Goal: Task Accomplishment & Management: Use online tool/utility

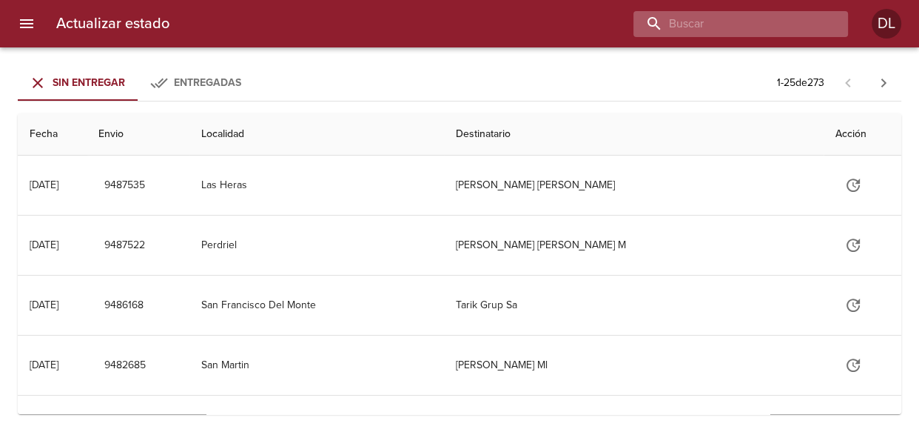
click at [770, 18] on input "buscar" at bounding box center [729, 24] width 190 height 26
type input "LISANDRO AGUIRRE"
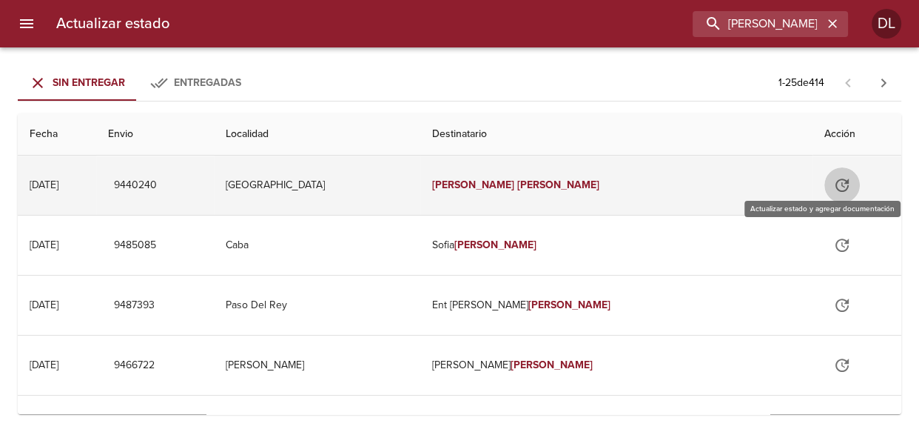
click at [834, 185] on icon "Tabla de envíos del cliente" at bounding box center [843, 185] width 18 height 18
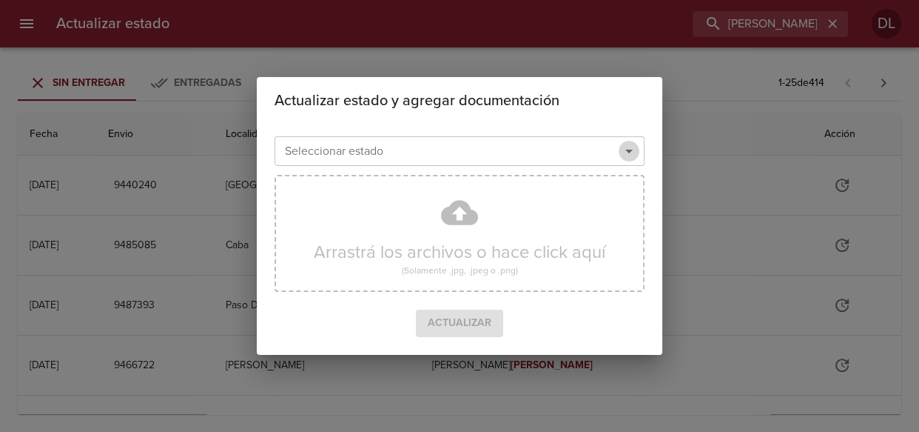
drag, startPoint x: 629, startPoint y: 149, endPoint x: 620, endPoint y: 160, distance: 14.2
click at [629, 151] on icon "Abrir" at bounding box center [629, 151] width 18 height 18
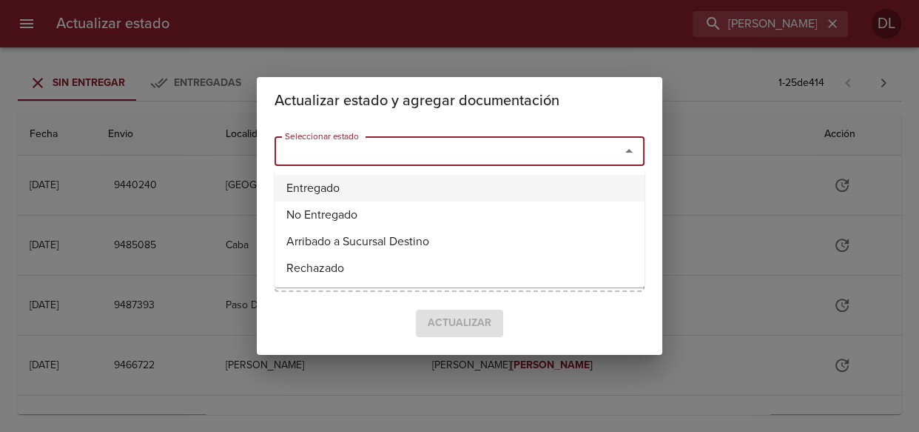
click at [584, 184] on li "Entregado" at bounding box center [460, 188] width 370 height 27
type input "Entregado"
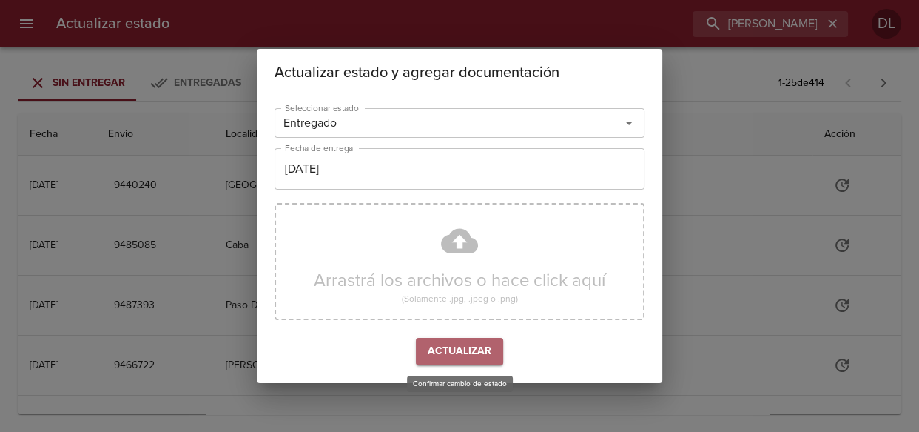
click at [467, 363] on button "Actualizar" at bounding box center [459, 351] width 87 height 27
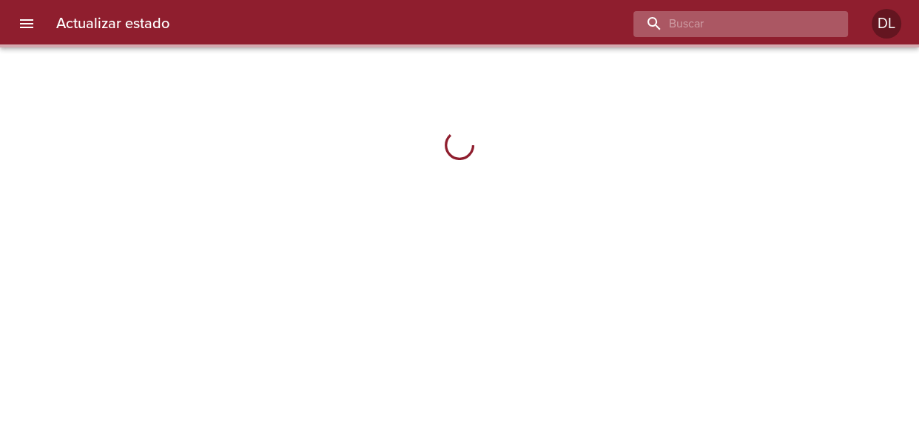
click at [751, 18] on input "buscar" at bounding box center [729, 24] width 190 height 26
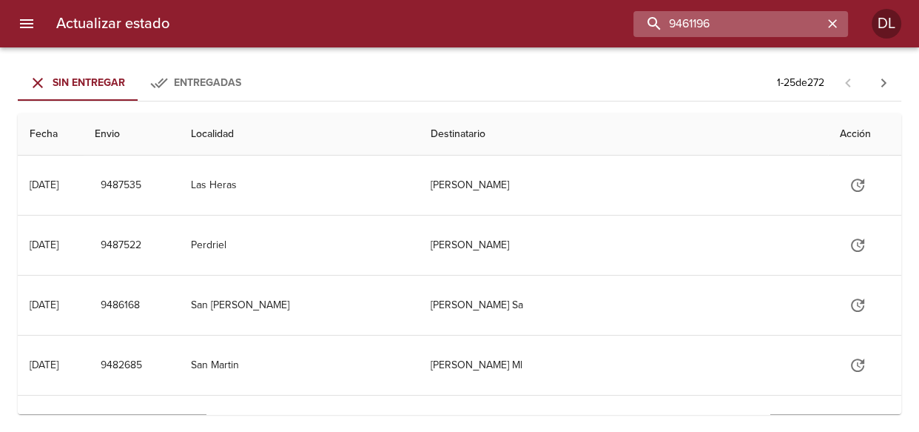
type input "9461196"
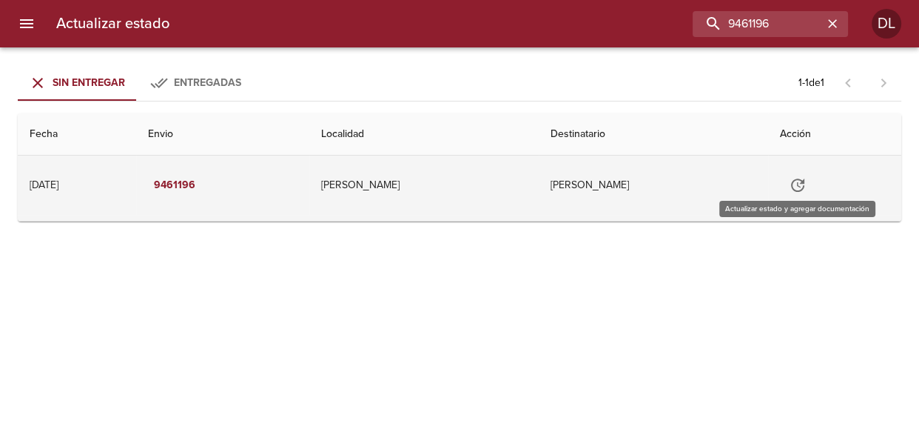
click at [795, 188] on icon "Tabla de envíos del cliente" at bounding box center [798, 185] width 18 height 18
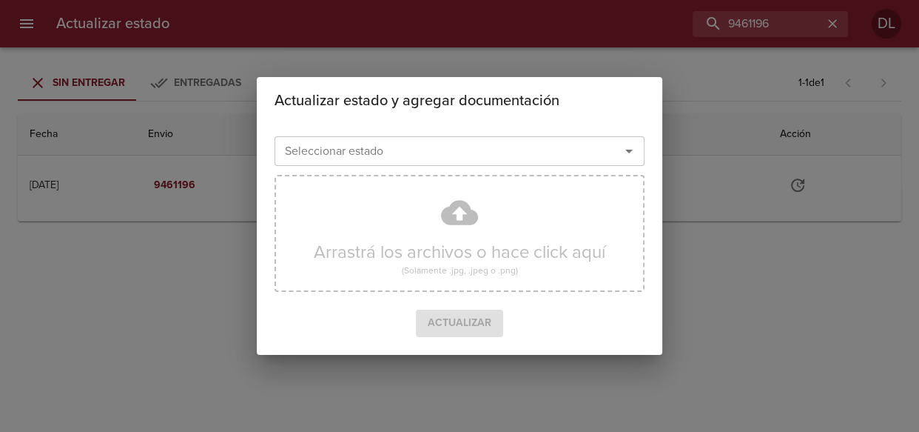
click at [627, 150] on icon "Abrir" at bounding box center [629, 152] width 7 height 4
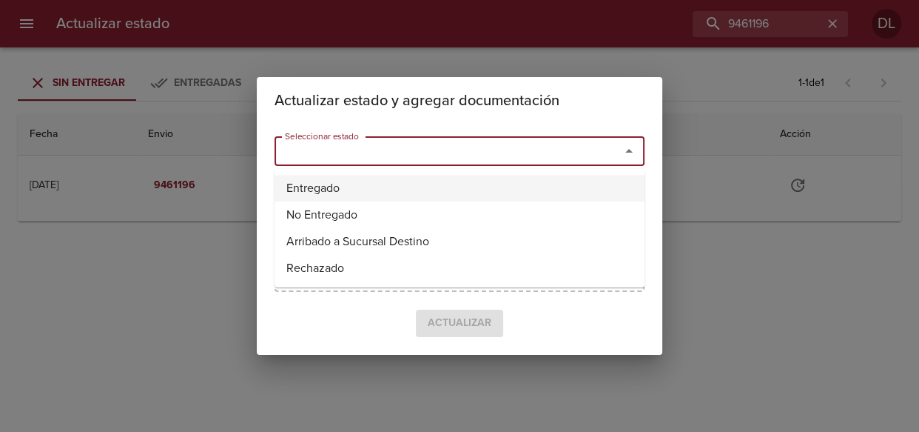
click at [577, 192] on li "Entregado" at bounding box center [460, 188] width 370 height 27
type input "Entregado"
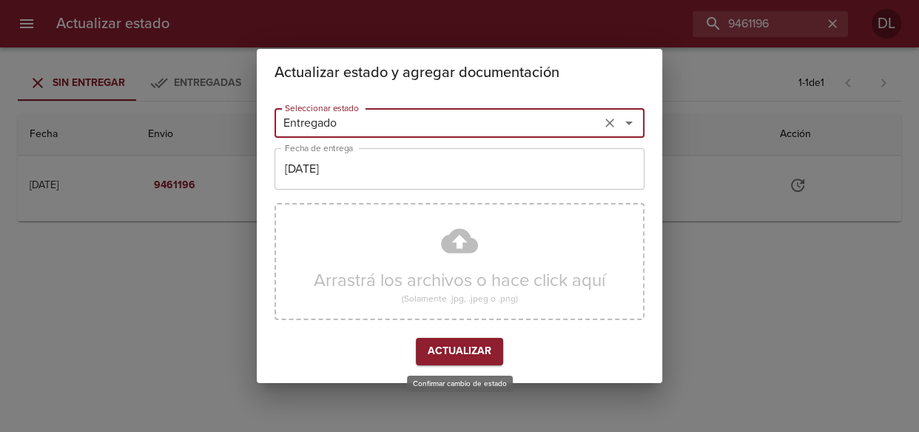
click at [462, 346] on span "Actualizar" at bounding box center [460, 351] width 64 height 19
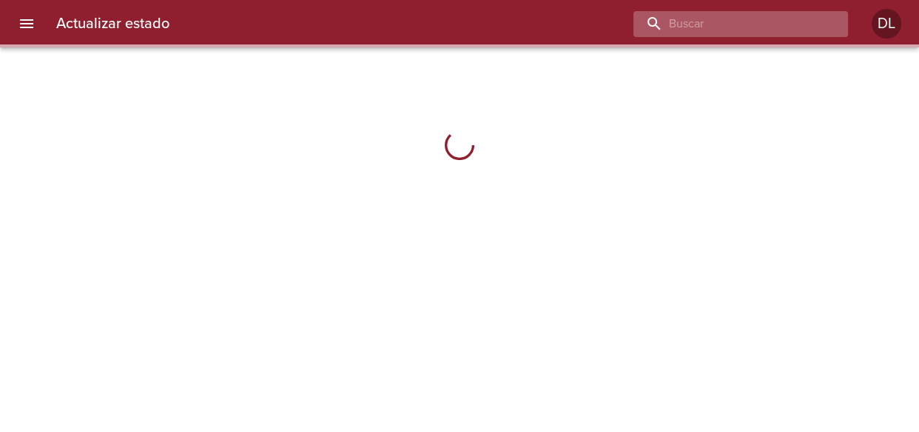
click at [758, 26] on input "buscar" at bounding box center [729, 24] width 190 height 26
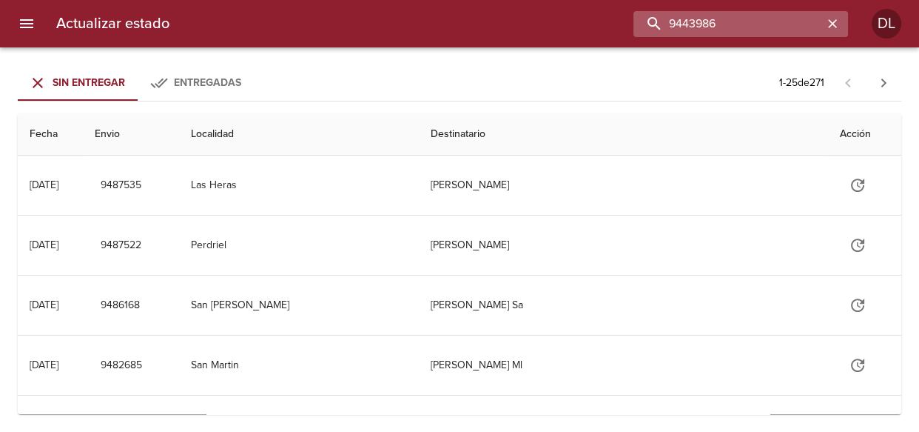
type input "9443986"
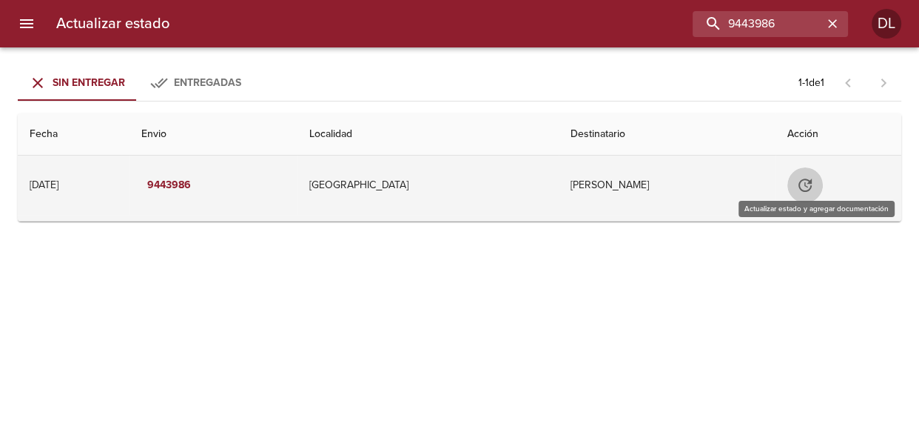
click at [812, 185] on icon "Tabla de envíos del cliente" at bounding box center [806, 185] width 18 height 18
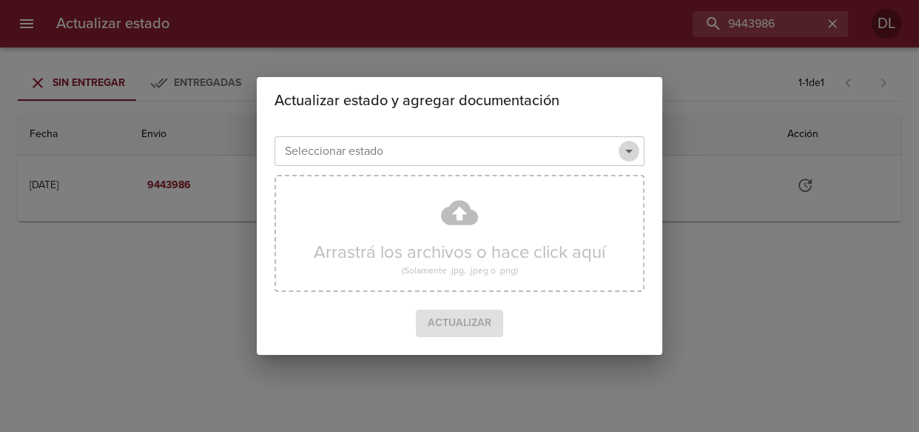
drag, startPoint x: 629, startPoint y: 144, endPoint x: 625, endPoint y: 162, distance: 18.3
click at [630, 148] on icon "Abrir" at bounding box center [629, 151] width 18 height 18
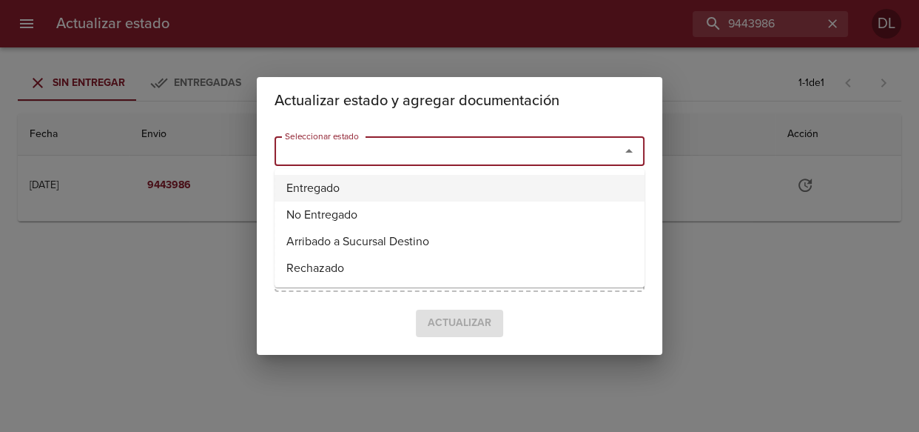
click at [586, 186] on li "Entregado" at bounding box center [460, 188] width 370 height 27
type input "Entregado"
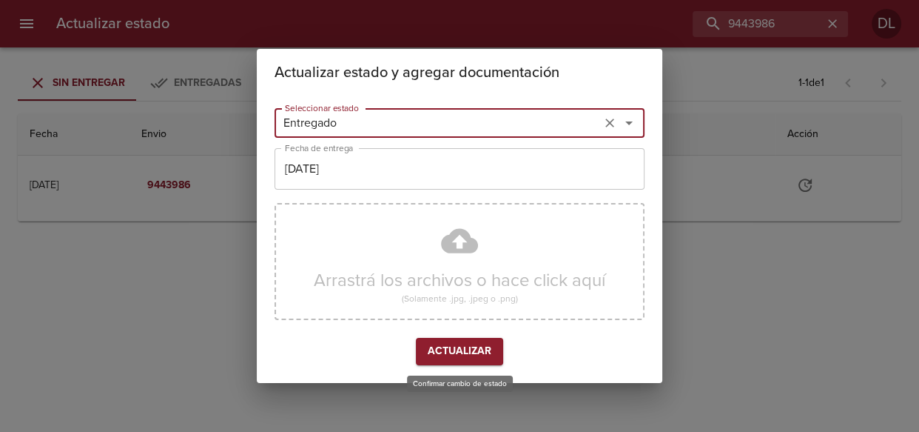
click at [474, 347] on span "Actualizar" at bounding box center [460, 351] width 64 height 19
